Goal: Information Seeking & Learning: Learn about a topic

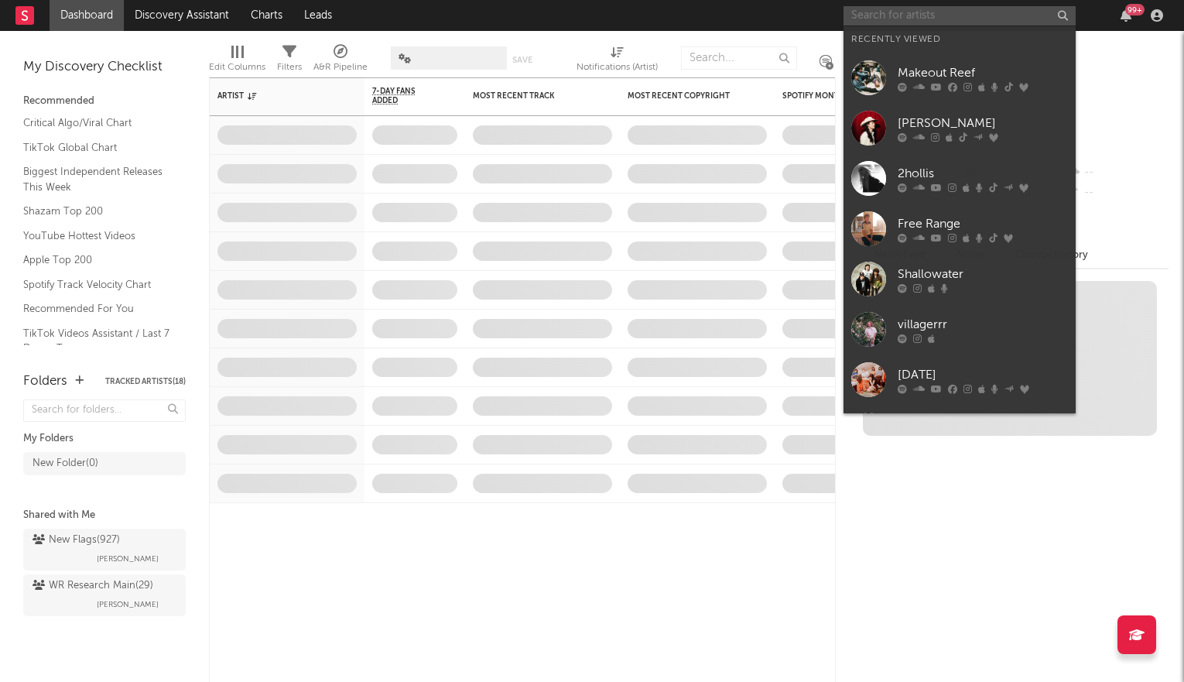
click at [995, 20] on input "text" at bounding box center [960, 15] width 232 height 19
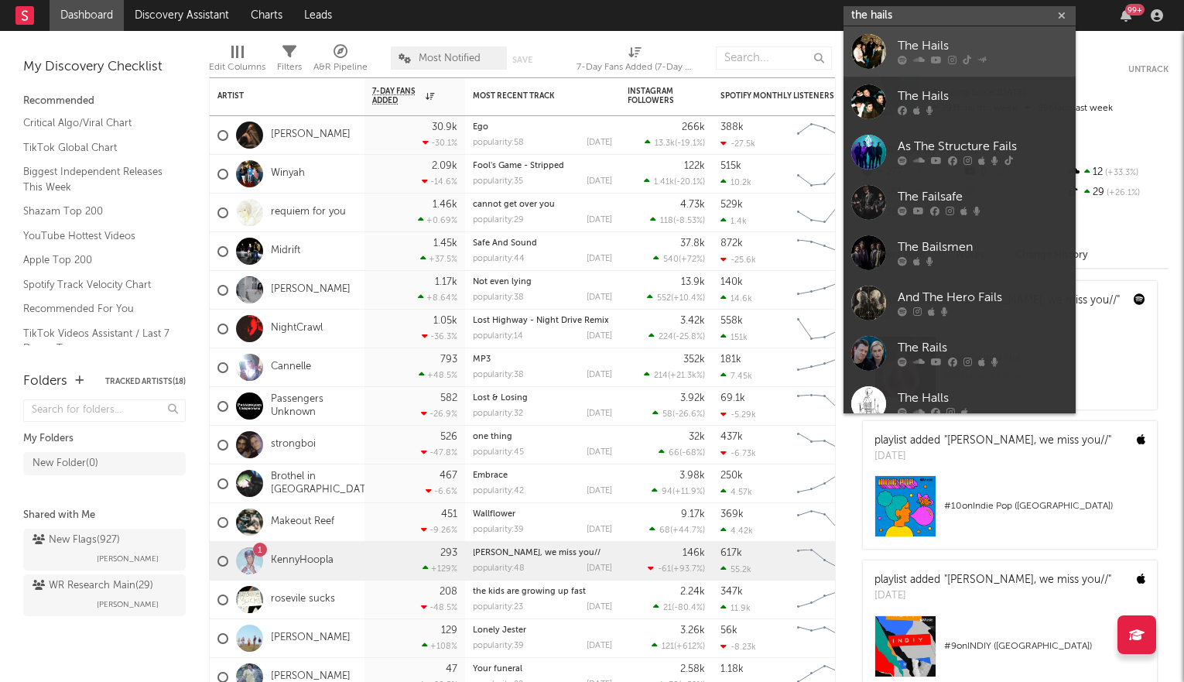
type input "the hails"
click at [995, 53] on div "The Hails" at bounding box center [983, 46] width 170 height 19
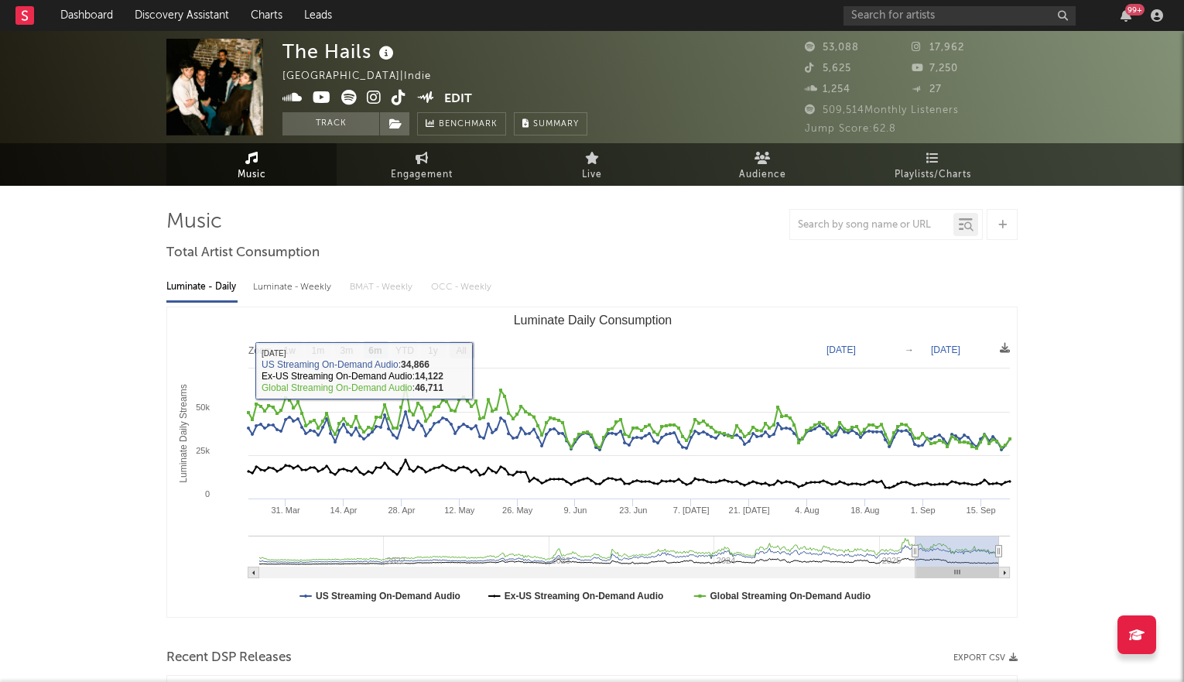
click at [461, 350] on text "All" at bounding box center [461, 350] width 10 height 11
select select "All"
type input "[DATE]"
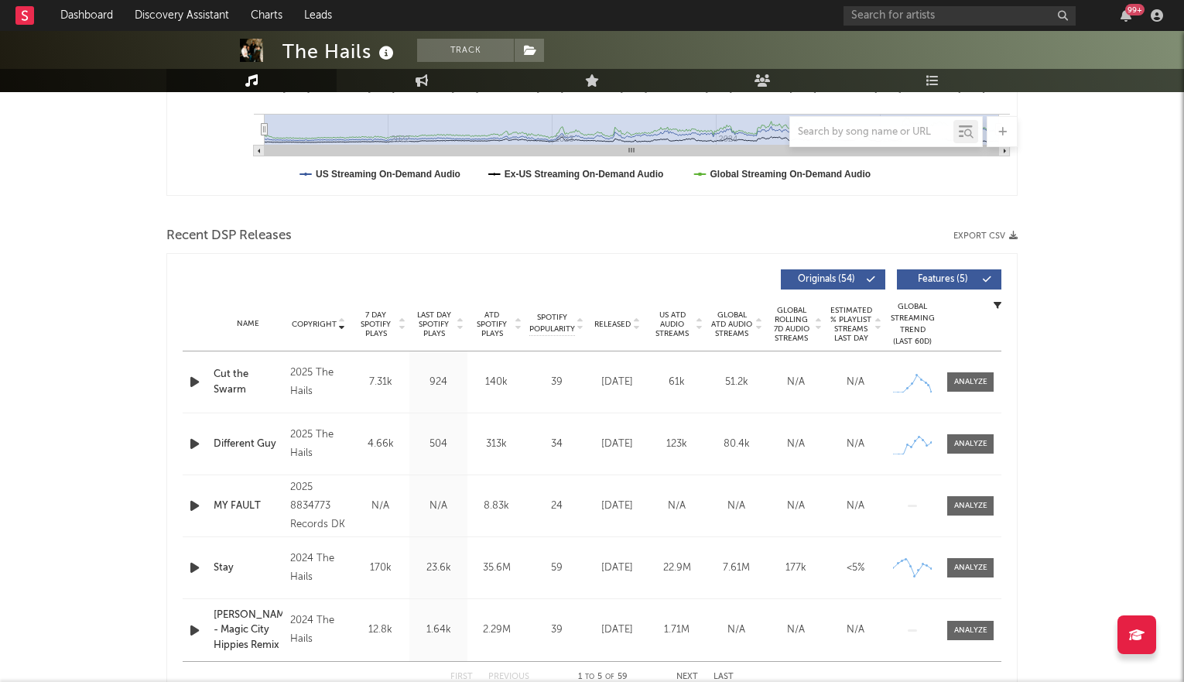
scroll to position [476, 0]
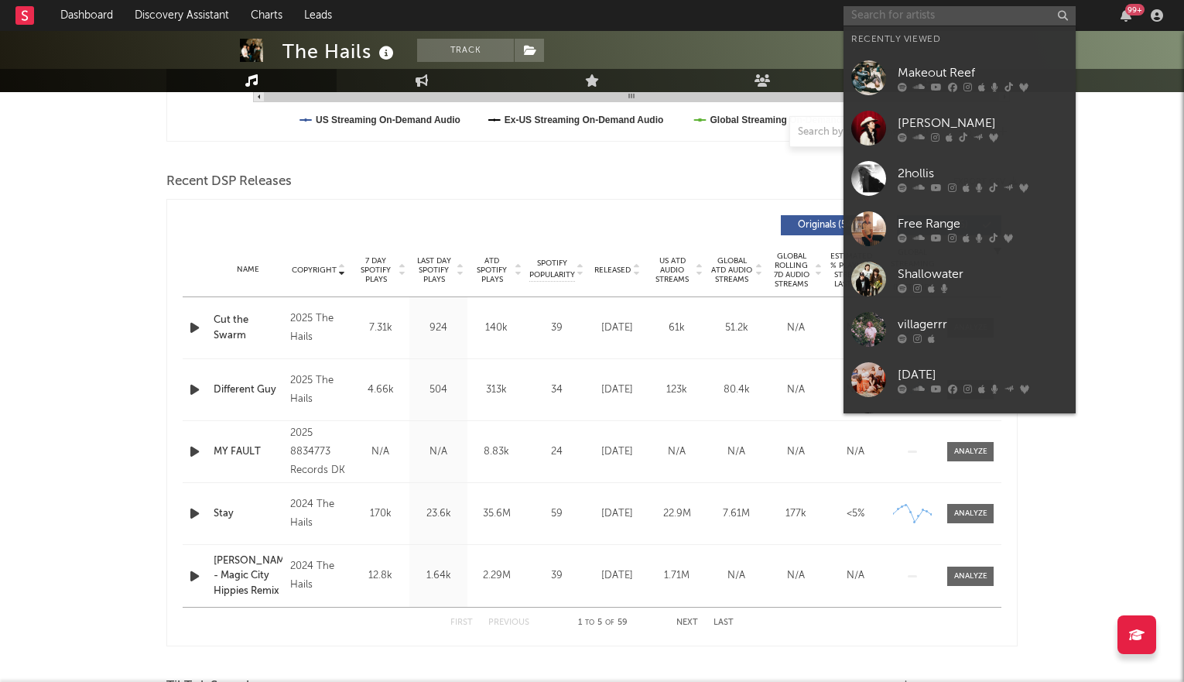
click at [892, 14] on input "text" at bounding box center [960, 15] width 232 height 19
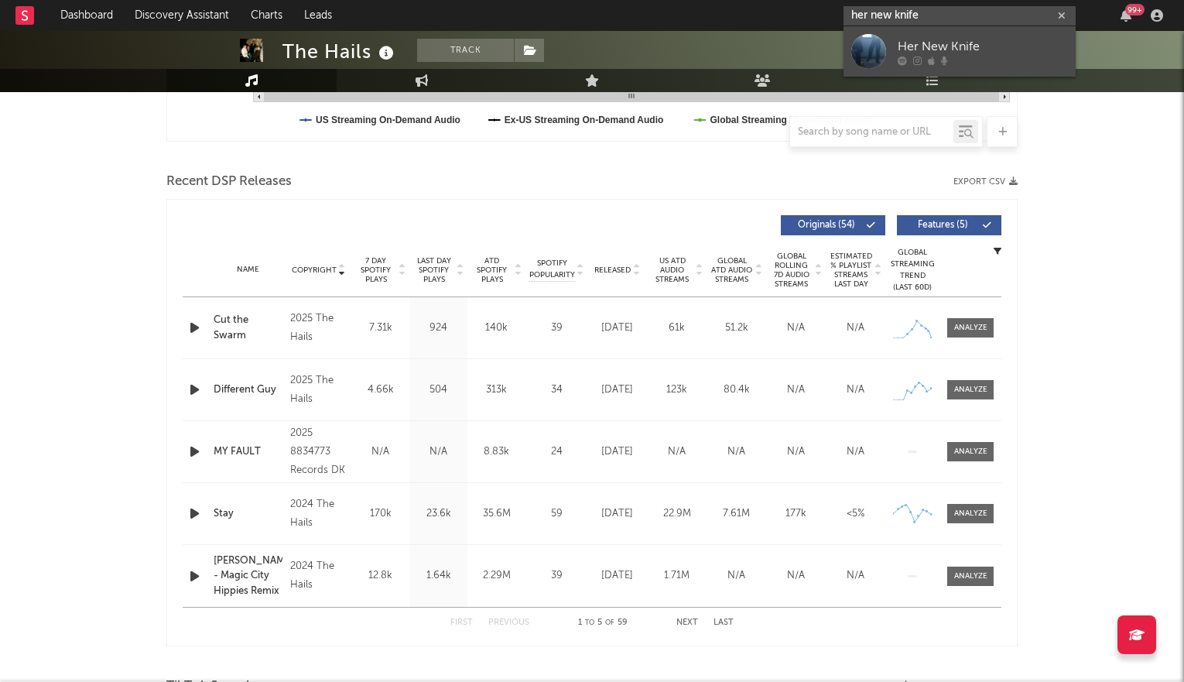
type input "her new knife"
click at [893, 52] on link "Her New Knife" at bounding box center [960, 51] width 232 height 50
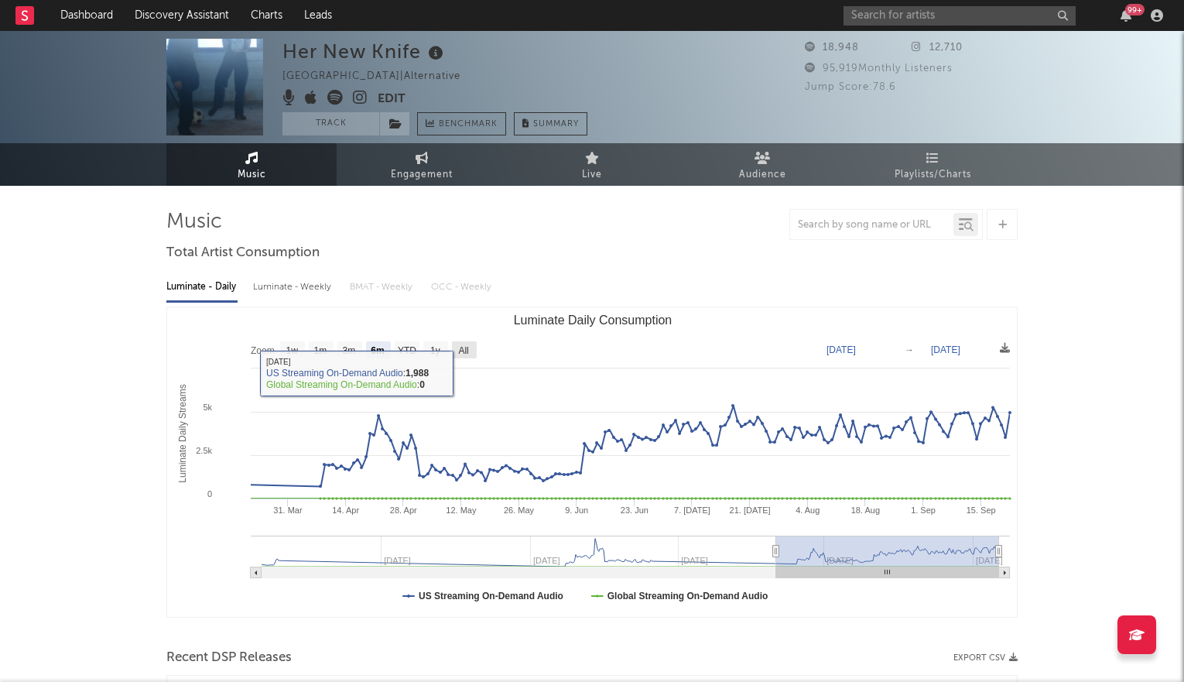
click at [464, 341] on rect "Luminate Daily Consumption" at bounding box center [464, 349] width 25 height 17
select select "All"
type input "[DATE]"
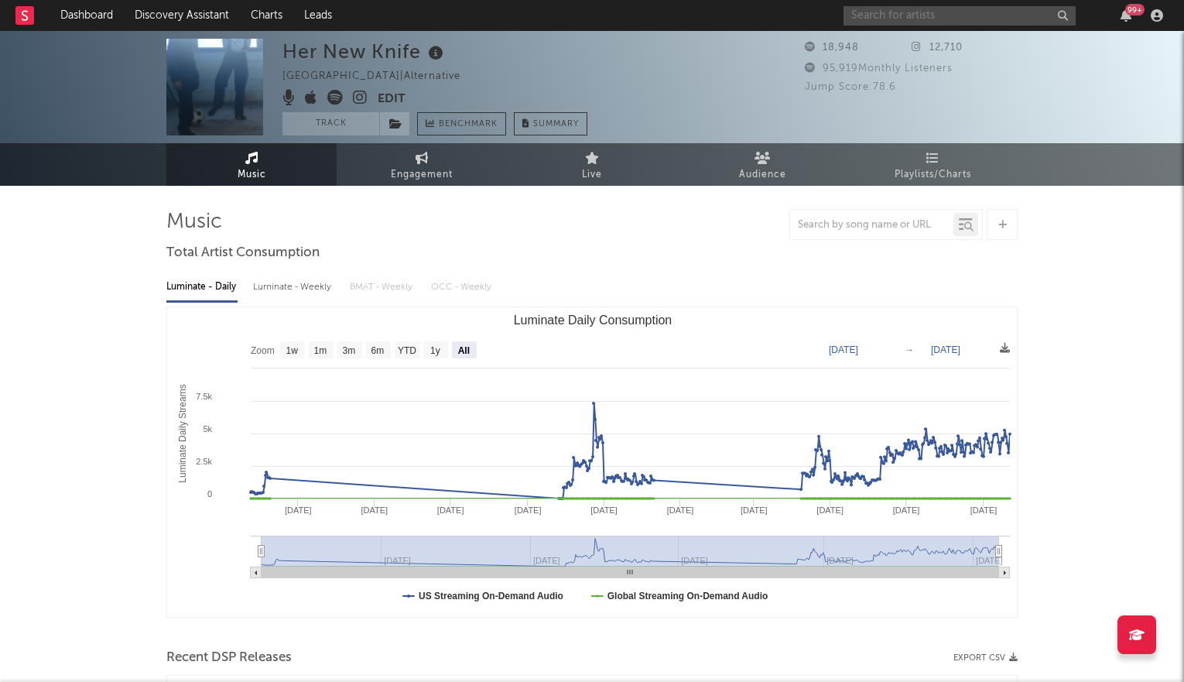
click at [973, 14] on input "text" at bounding box center [960, 15] width 232 height 19
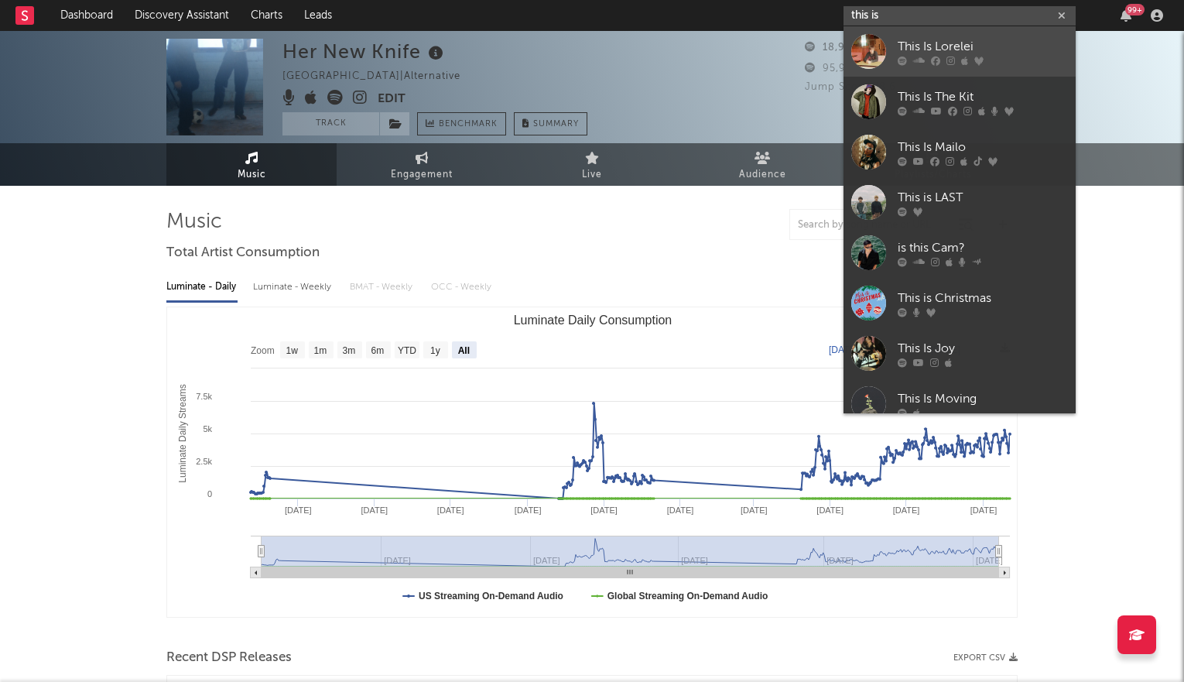
type input "this is"
click at [972, 48] on div "This Is Lorelei" at bounding box center [983, 46] width 170 height 19
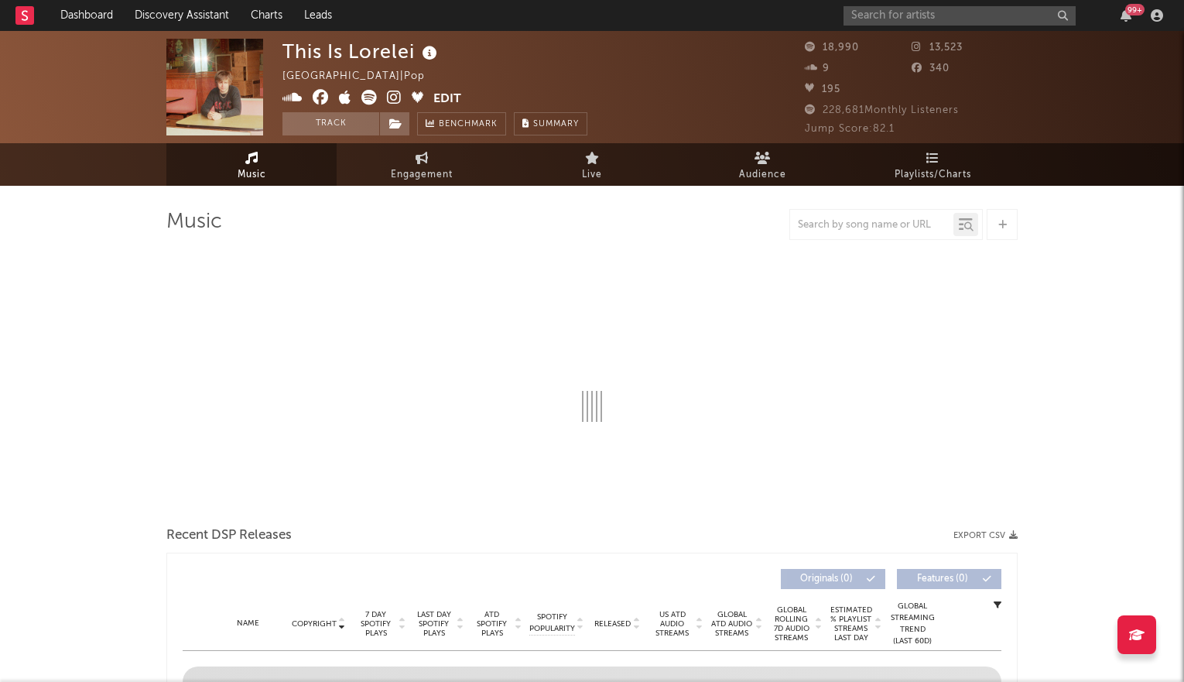
select select "6m"
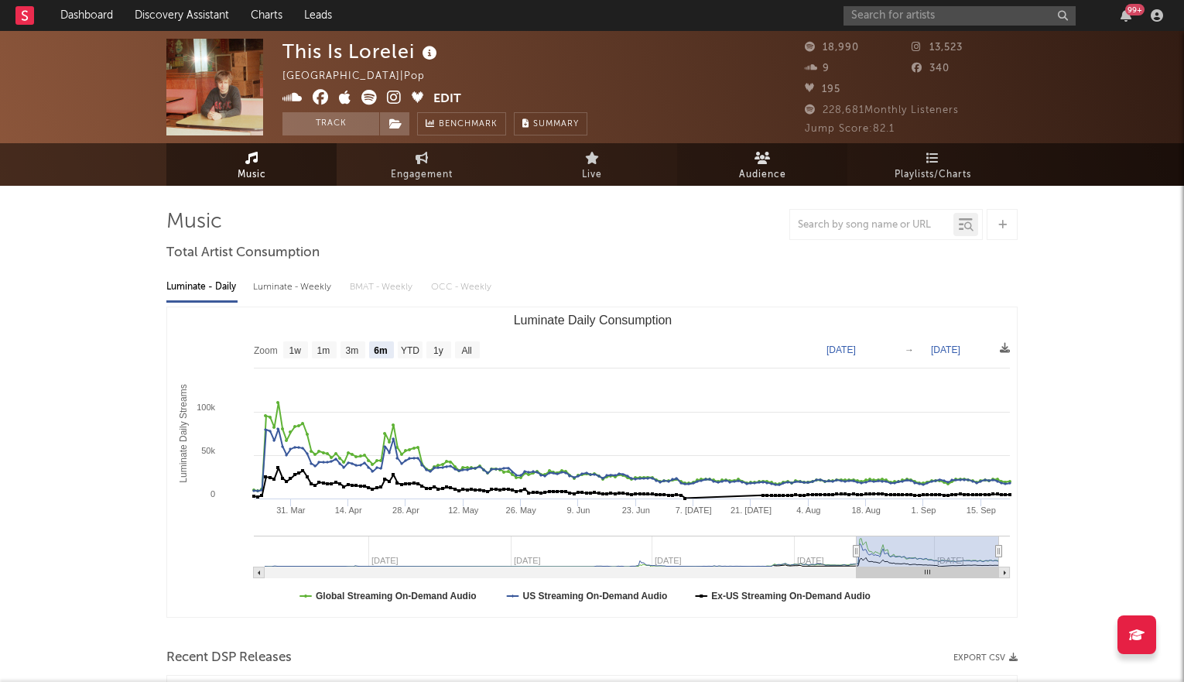
click at [755, 173] on span "Audience" at bounding box center [762, 175] width 47 height 19
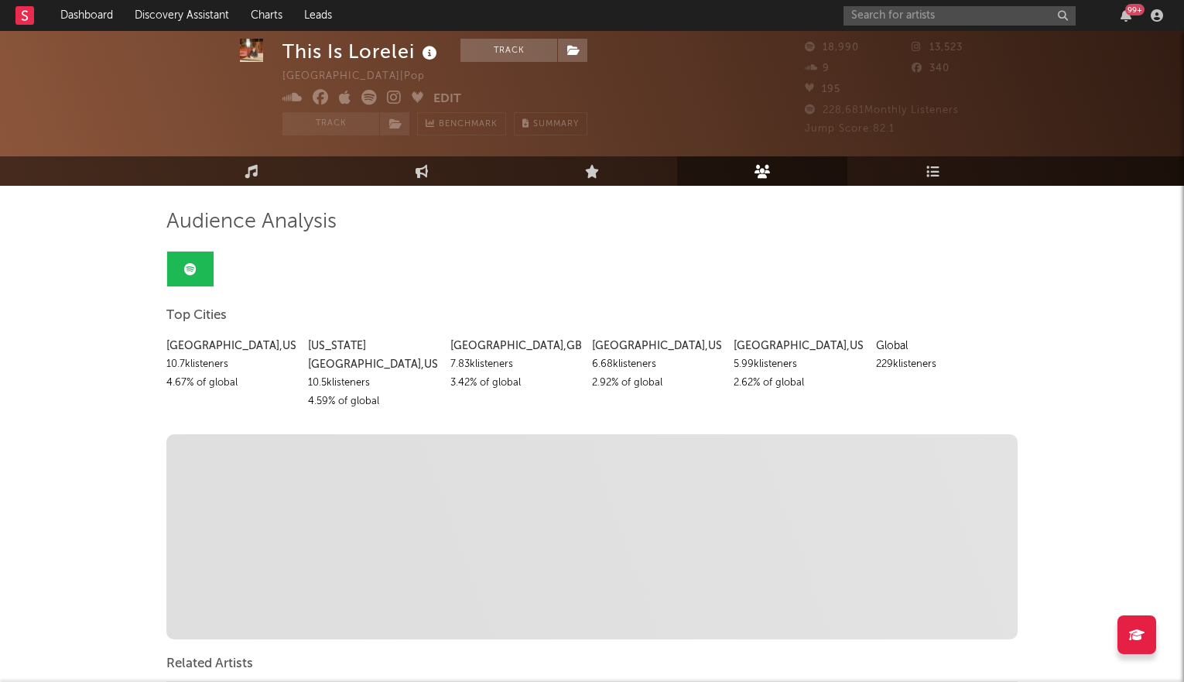
scroll to position [265, 0]
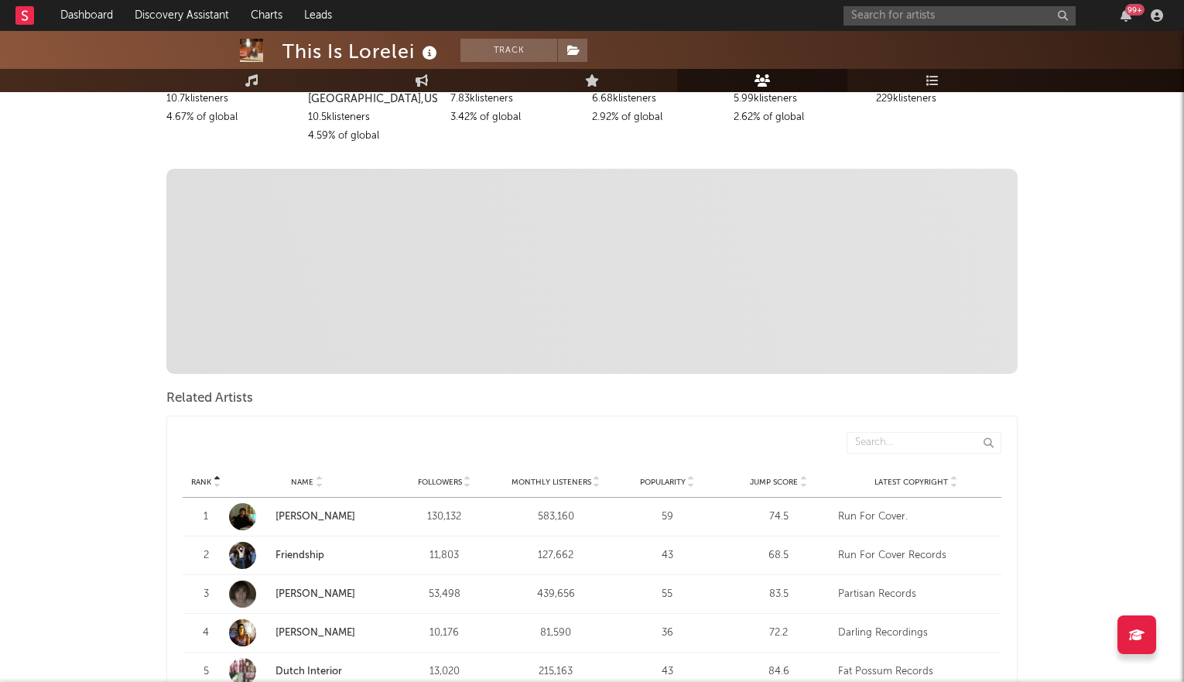
click at [809, 476] on div "Jump Score" at bounding box center [779, 482] width 104 height 12
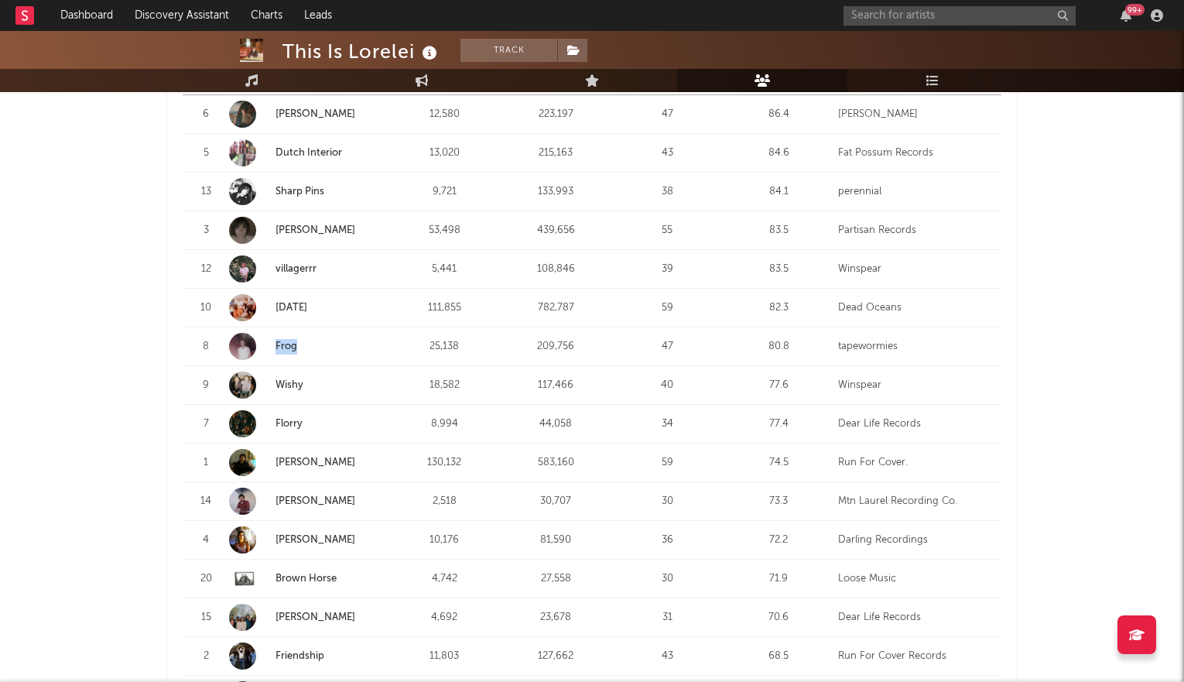
scroll to position [691, 0]
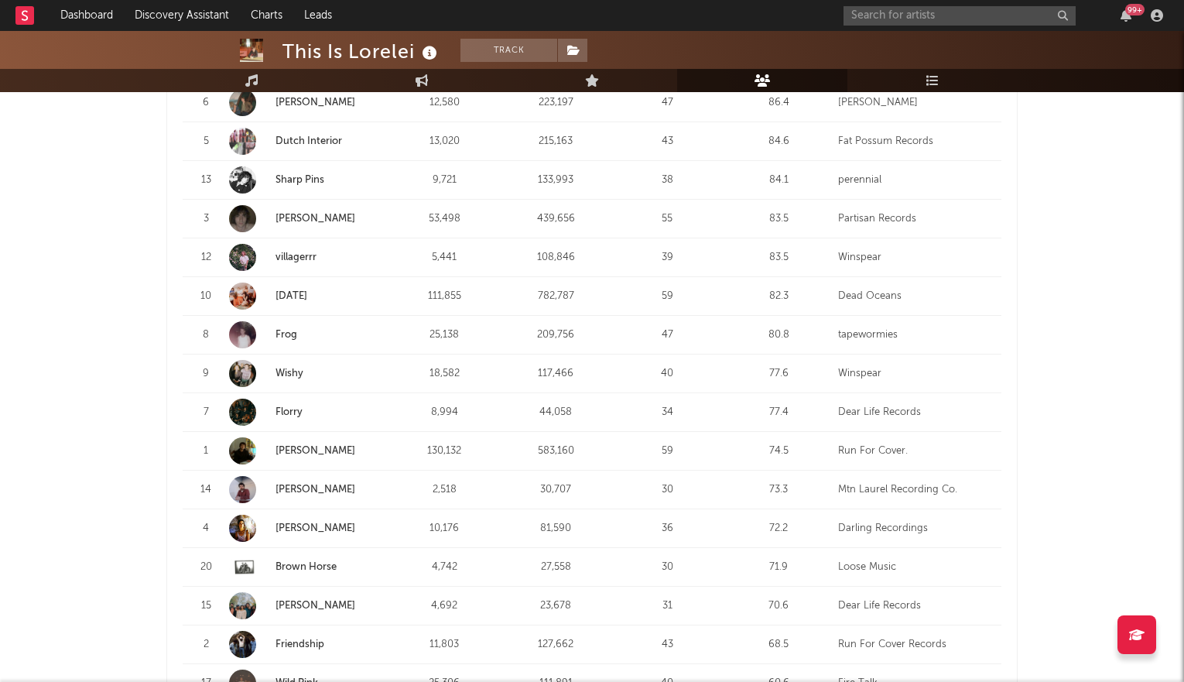
click at [86, 413] on div "This Is Lorelei Track [GEOGRAPHIC_DATA] | Pop Edit Track Benchmark Summary 18,9…" at bounding box center [592, 626] width 1184 height 2572
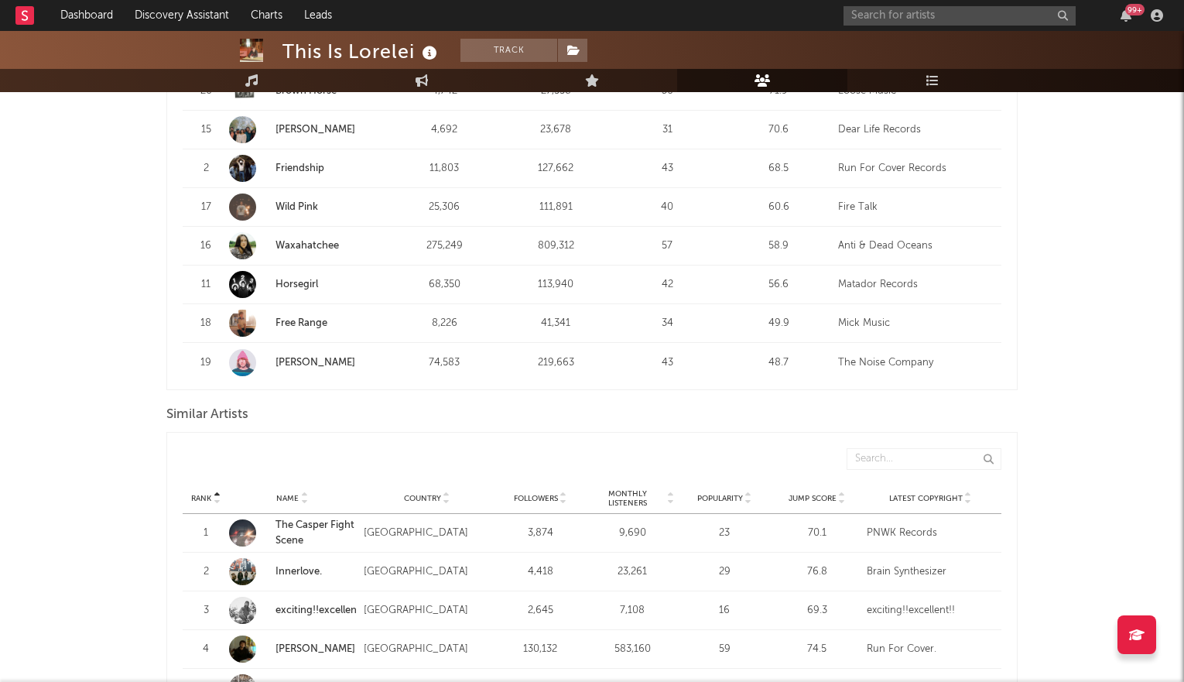
scroll to position [1244, 0]
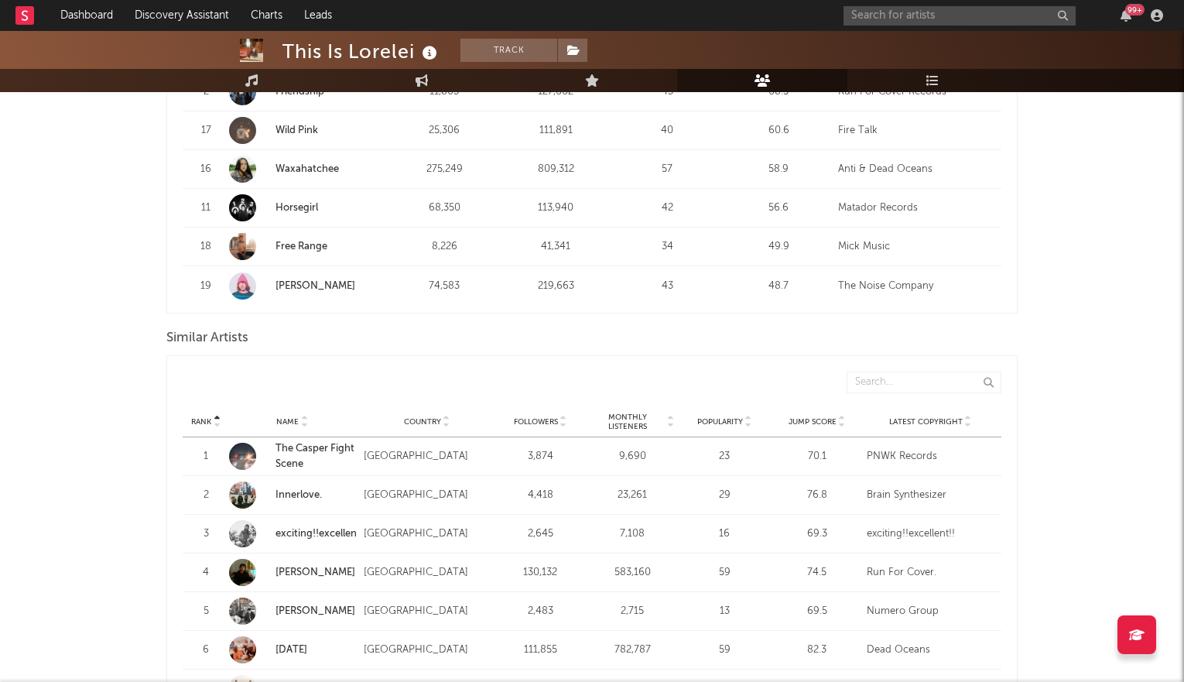
click at [837, 416] on div at bounding box center [841, 422] width 9 height 12
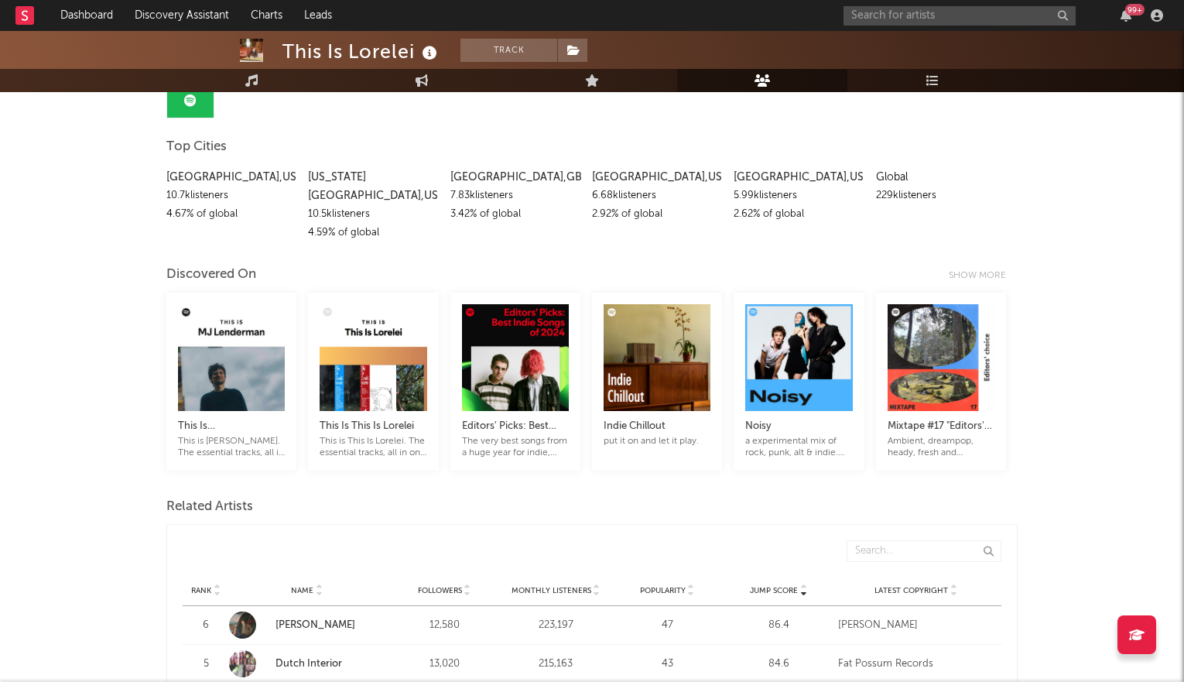
scroll to position [0, 0]
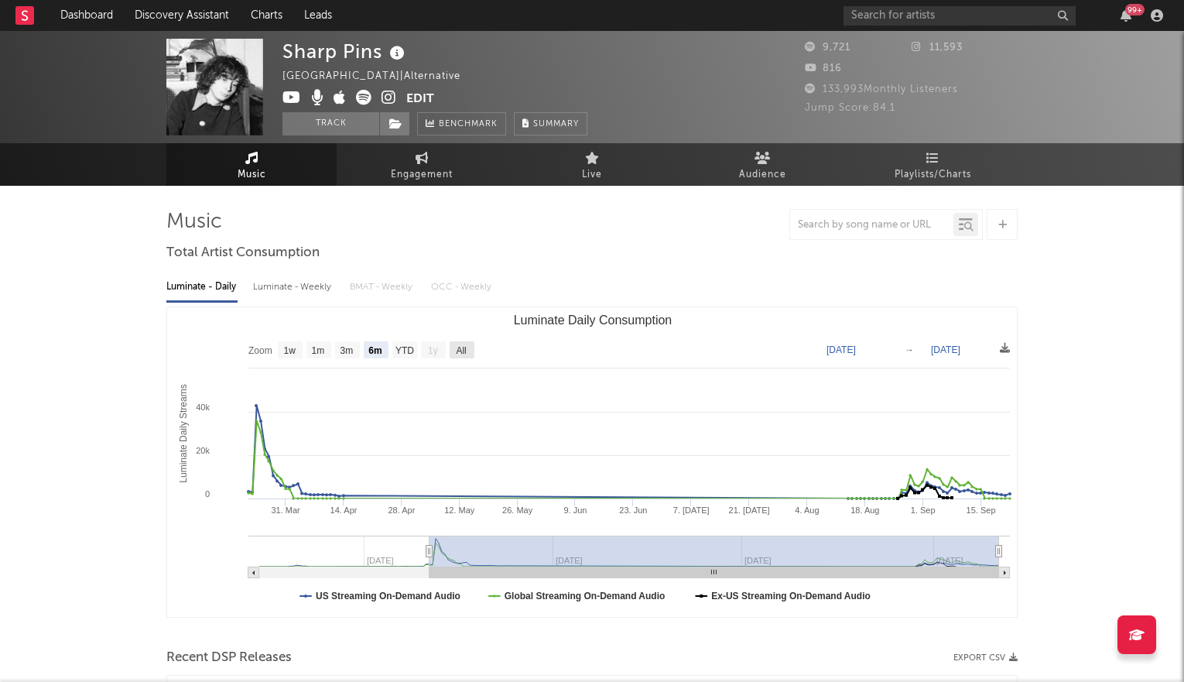
click at [459, 348] on text "All" at bounding box center [461, 350] width 10 height 11
select select "All"
type input "2025-01-26"
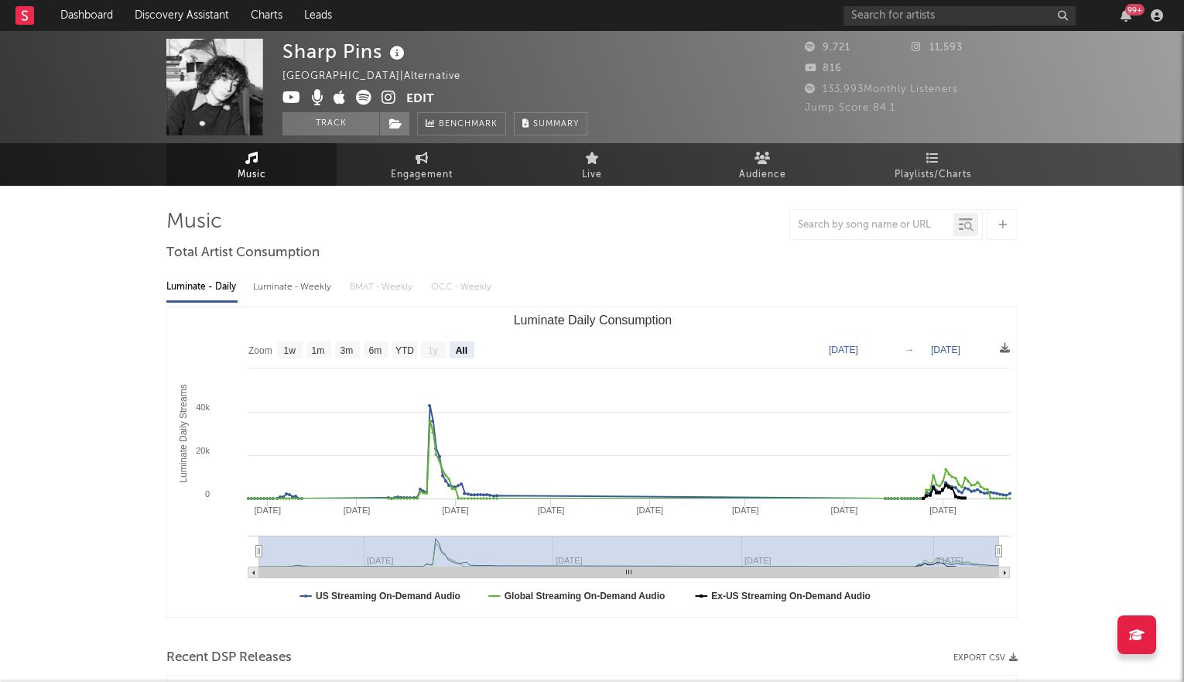
click at [396, 98] on icon at bounding box center [389, 97] width 15 height 15
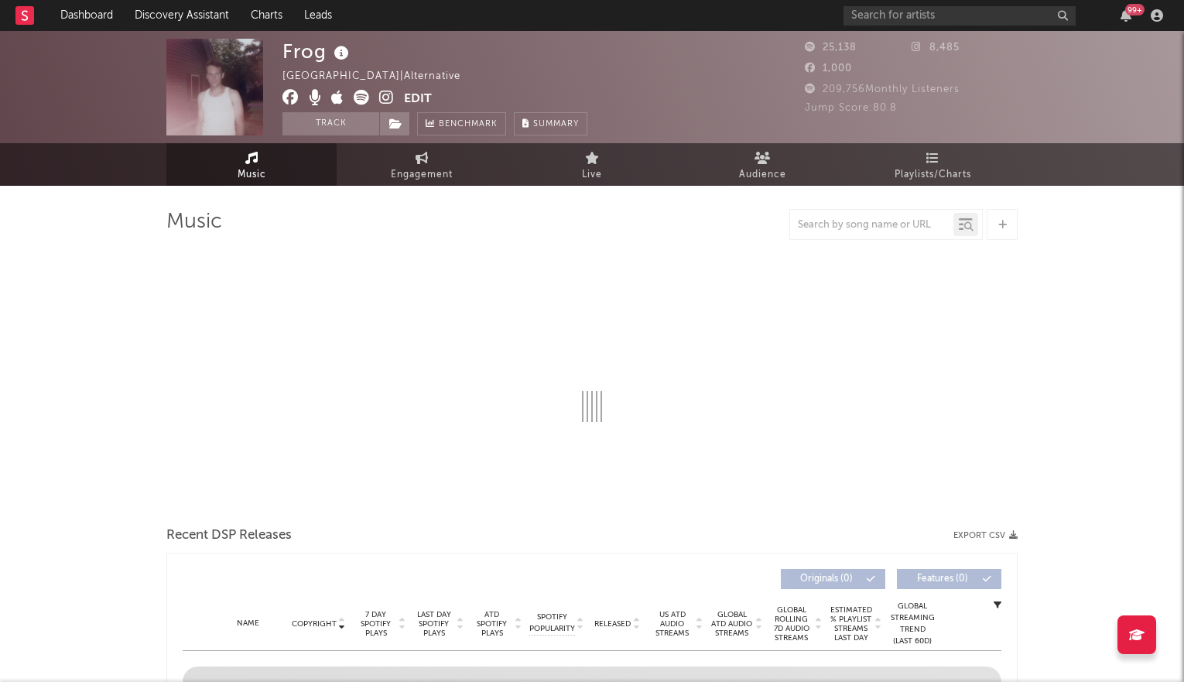
select select "6m"
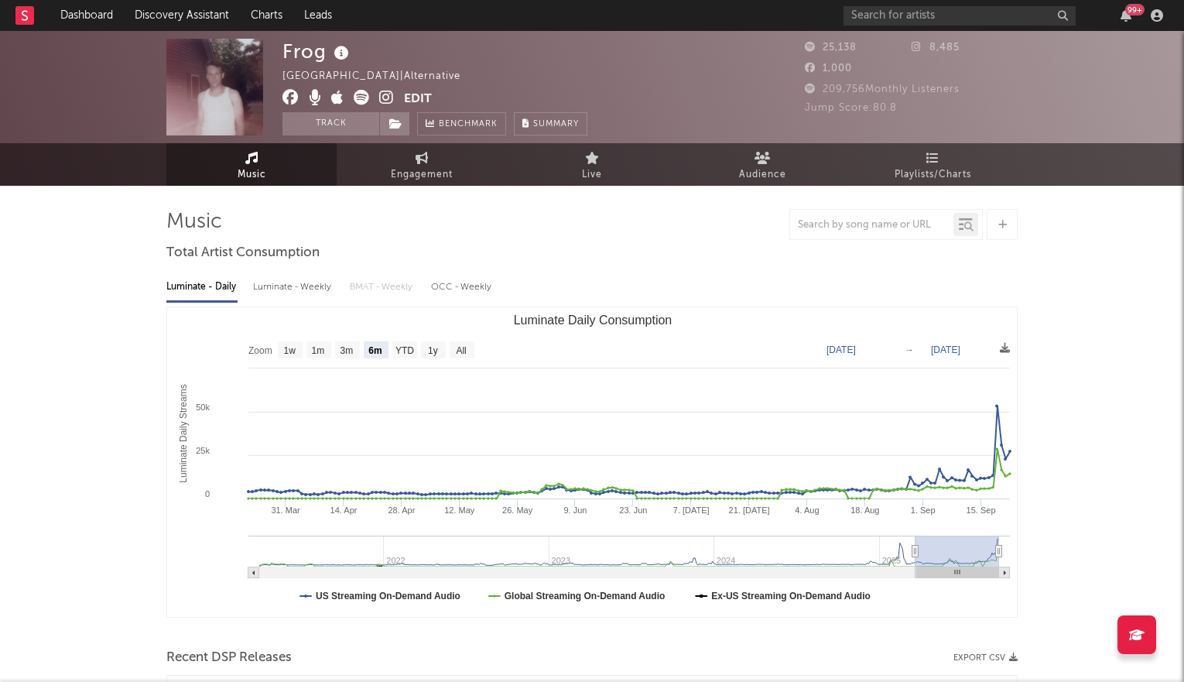
click at [389, 97] on icon at bounding box center [386, 97] width 15 height 15
